Goal: Information Seeking & Learning: Learn about a topic

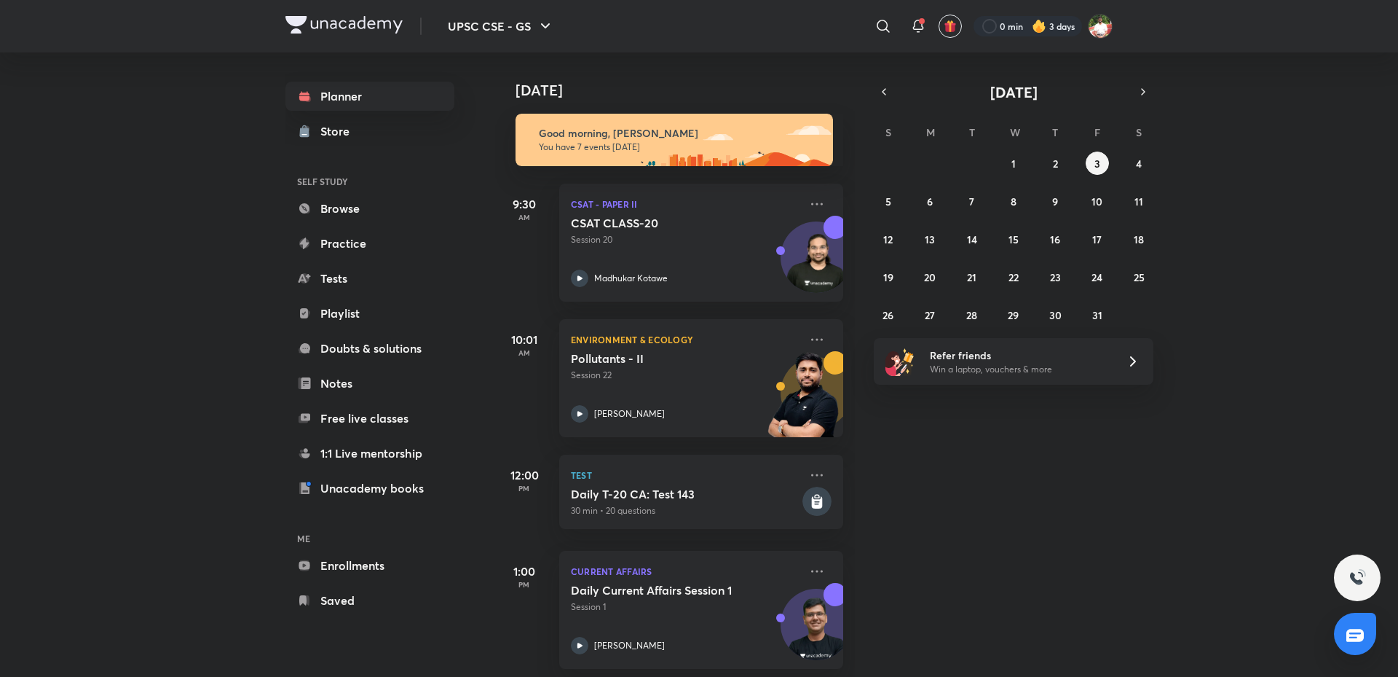
click at [1007, 168] on button "1" at bounding box center [1013, 162] width 23 height 23
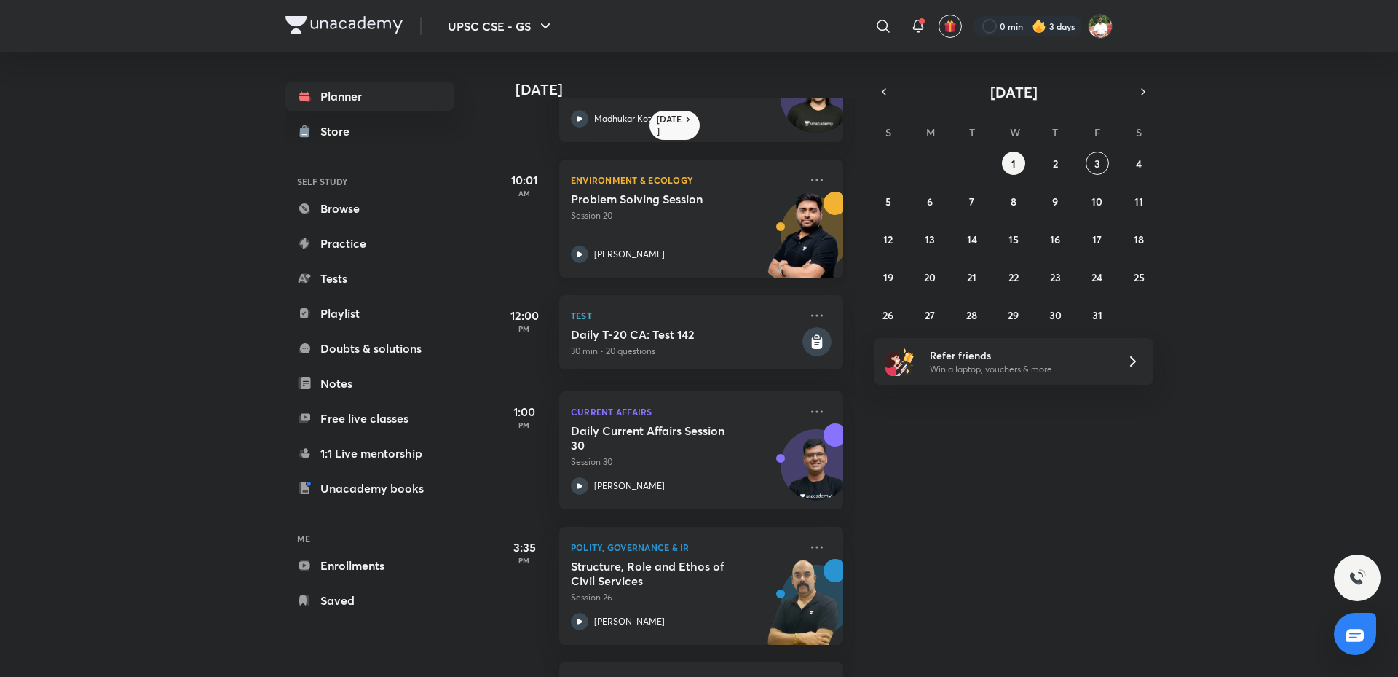
scroll to position [218, 0]
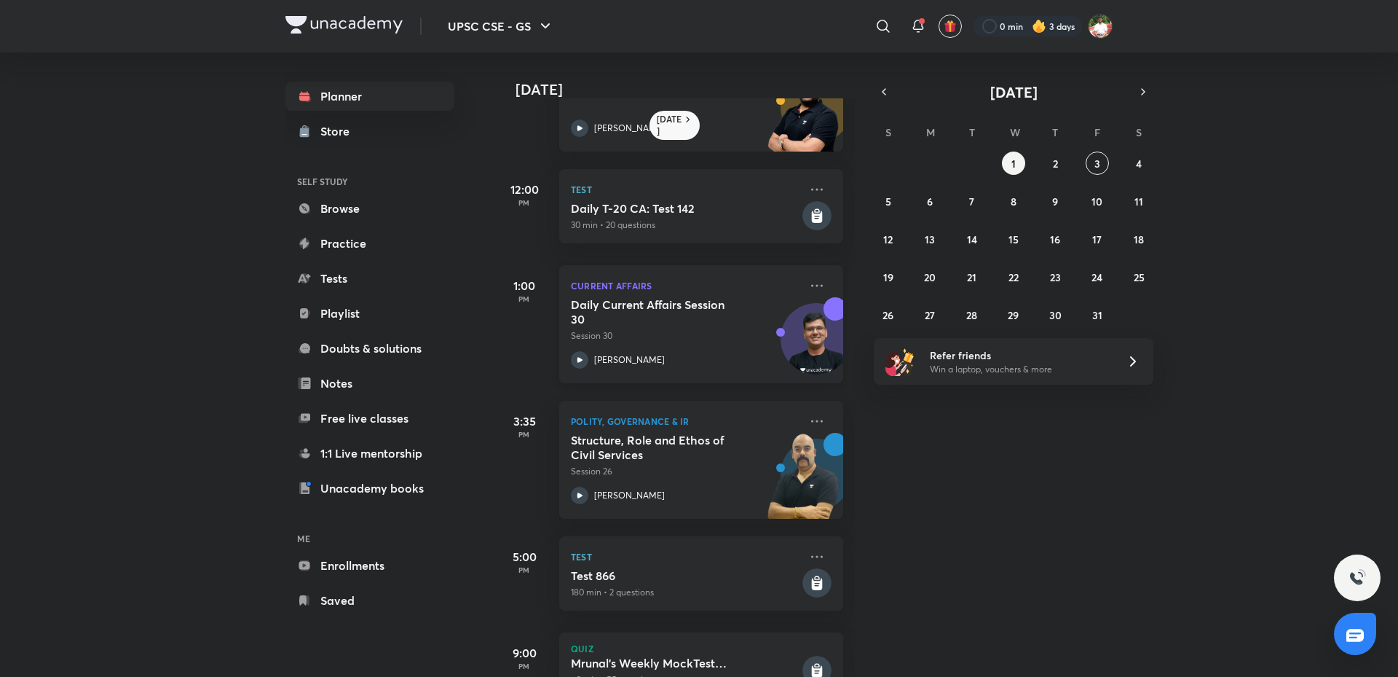
click at [631, 310] on h5 "Daily Current Affairs Session 30" at bounding box center [661, 311] width 181 height 29
